Goal: Task Accomplishment & Management: Manage account settings

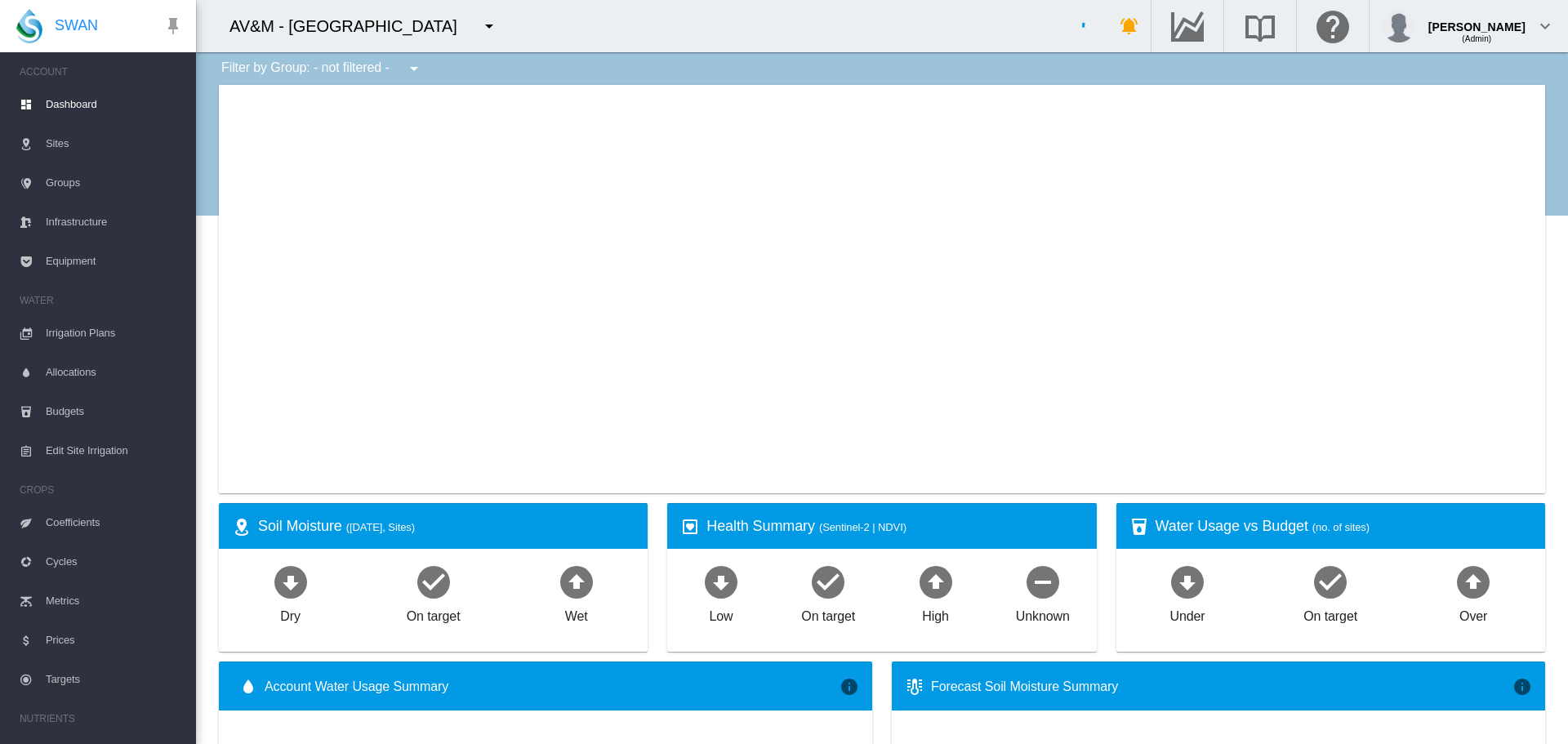
type input "**********"
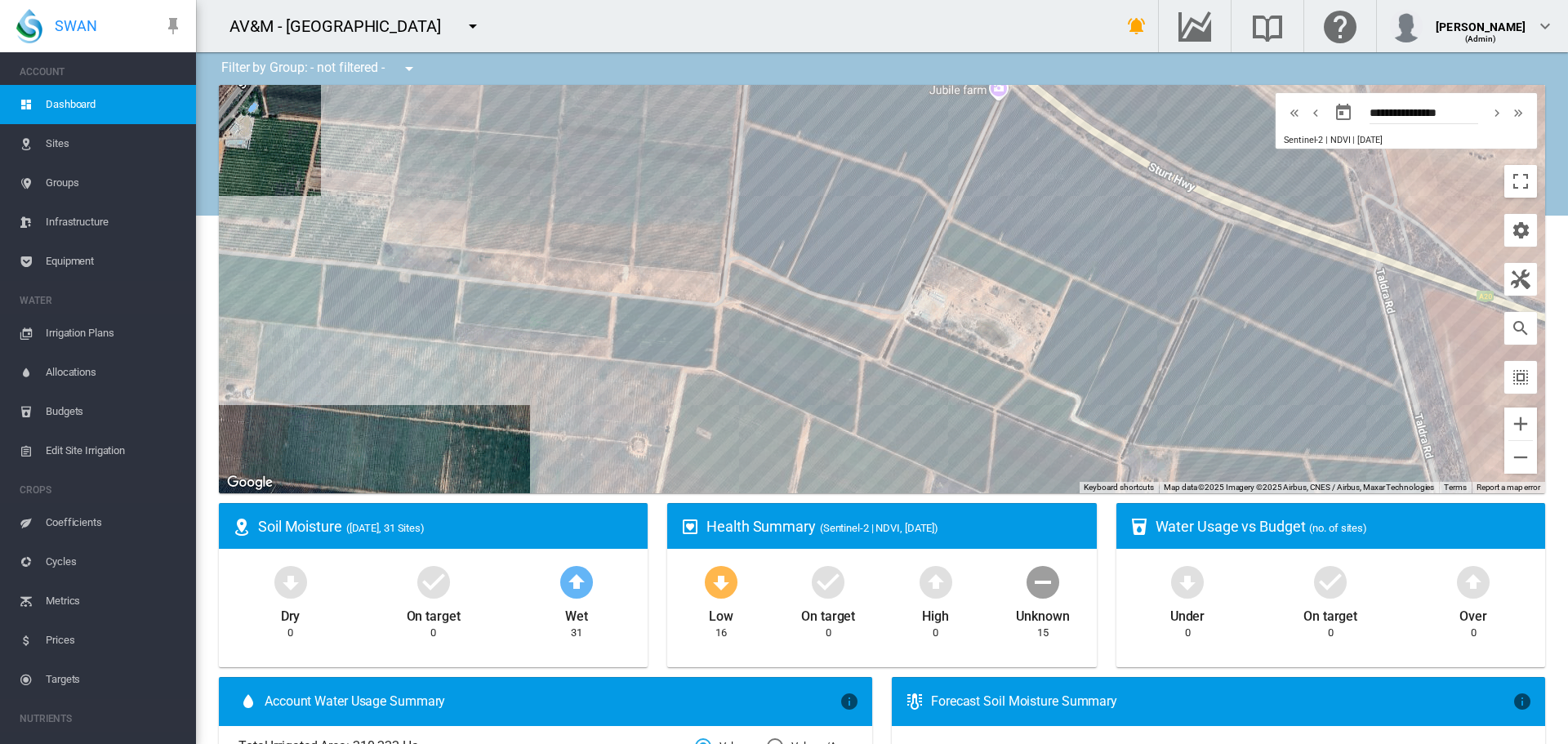
click at [473, 28] on md-icon "icon-menu-down" at bounding box center [472, 26] width 20 height 20
type input "******"
click at [518, 81] on span "Cobram Estate" at bounding box center [539, 88] width 84 height 15
